Goal: Information Seeking & Learning: Learn about a topic

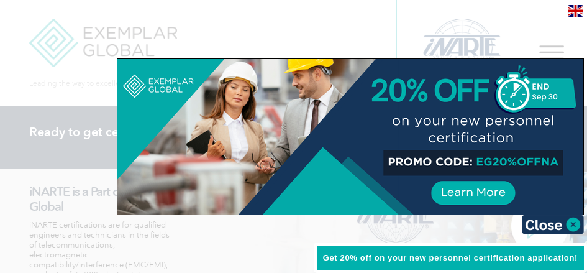
click at [545, 43] on div at bounding box center [293, 136] width 587 height 273
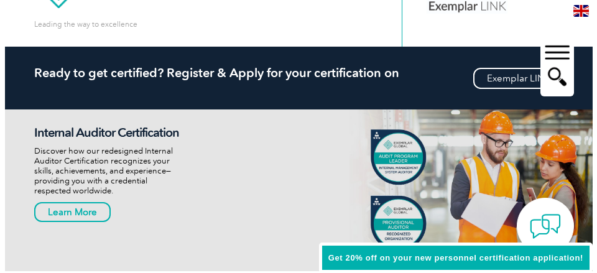
scroll to position [60, 0]
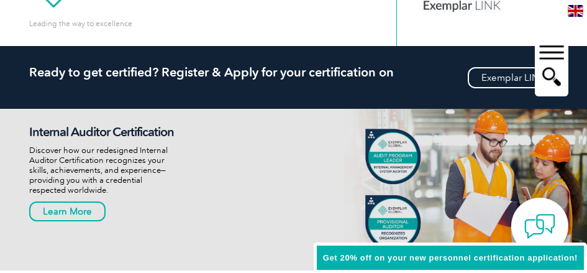
click at [551, 47] on div "▼" at bounding box center [552, 65] width 34 height 62
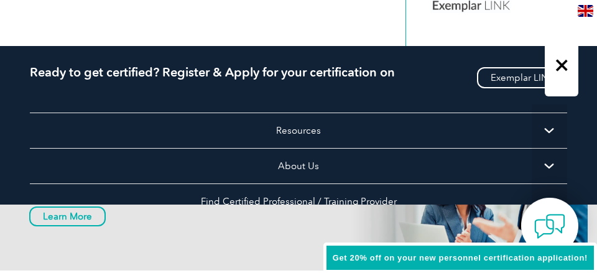
scroll to position [266, 0]
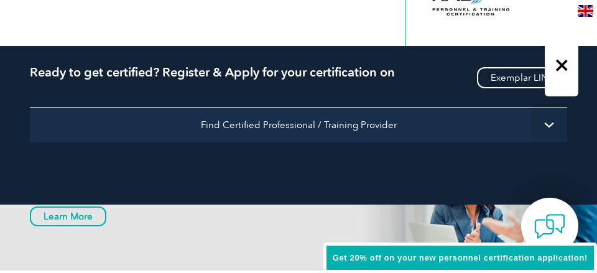
click at [303, 119] on link "Find Certified Professional / Training Provider" at bounding box center [298, 124] width 537 height 35
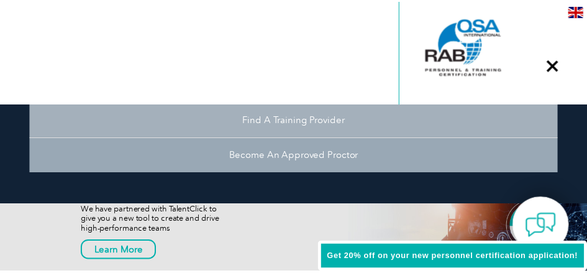
scroll to position [408, 0]
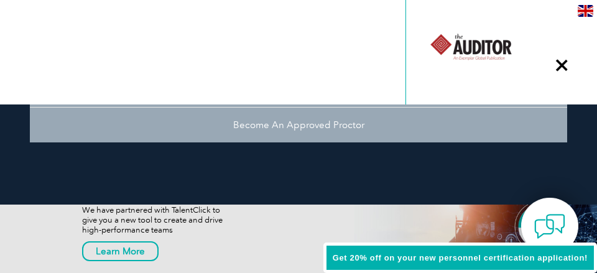
click at [558, 68] on div "▼" at bounding box center [561, 65] width 34 height 62
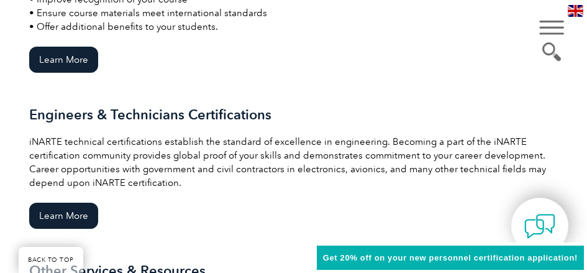
scroll to position [1219, 0]
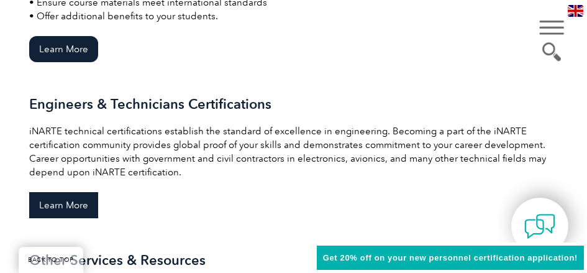
click at [73, 195] on link "Learn More" at bounding box center [63, 205] width 69 height 26
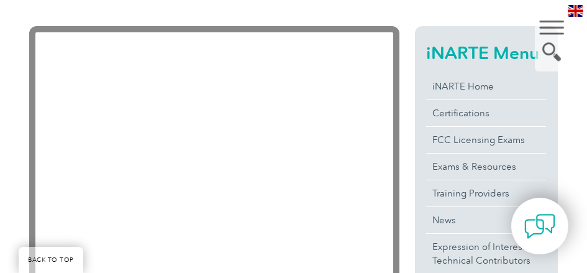
scroll to position [272, 0]
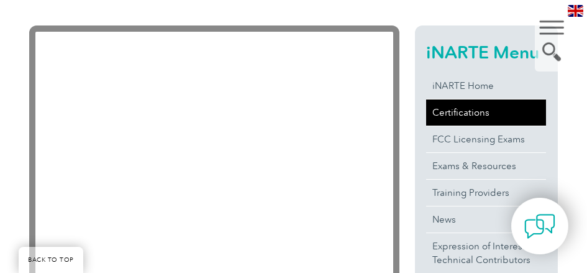
click at [455, 119] on link "Certifications" at bounding box center [486, 112] width 120 height 26
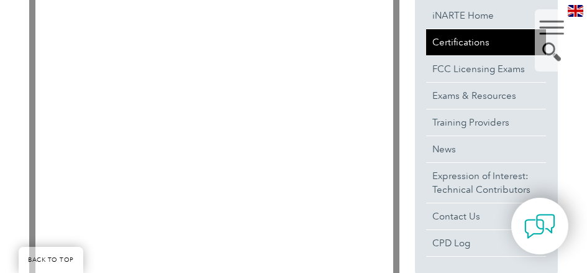
scroll to position [342, 0]
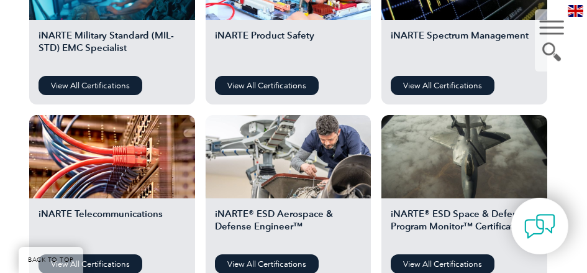
scroll to position [634, 0]
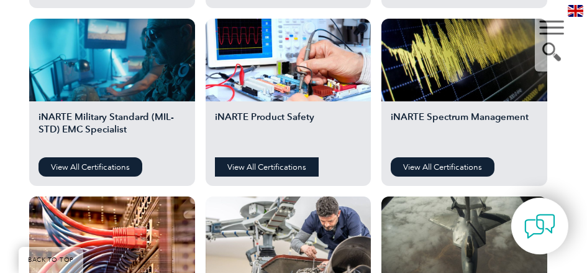
click at [271, 168] on link "View All Certifications" at bounding box center [267, 166] width 104 height 19
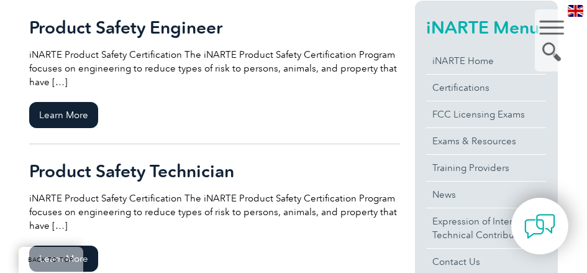
scroll to position [296, 0]
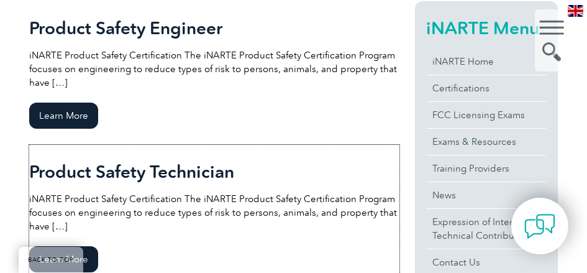
click at [326, 172] on h2 "Product Safety Technician" at bounding box center [214, 172] width 370 height 20
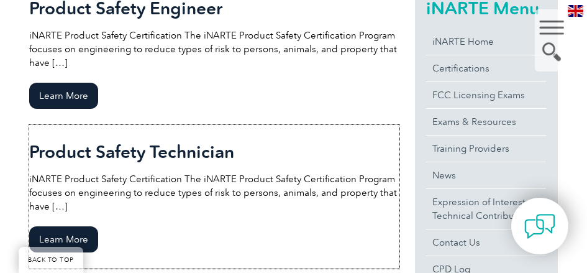
scroll to position [317, 0]
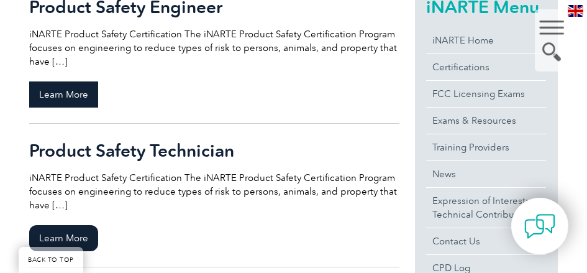
click at [78, 99] on span "Learn More" at bounding box center [63, 94] width 69 height 26
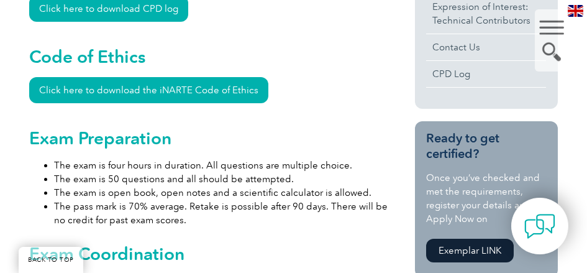
scroll to position [623, 0]
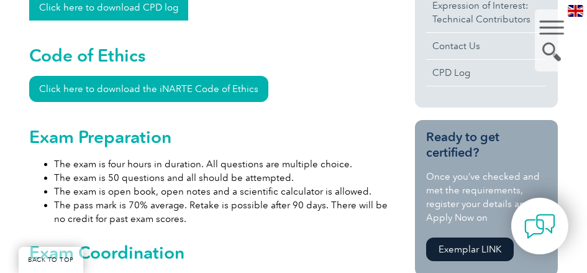
click at [155, 12] on link "Click here to download CPD log" at bounding box center [108, 7] width 159 height 26
